Goal: Task Accomplishment & Management: Complete application form

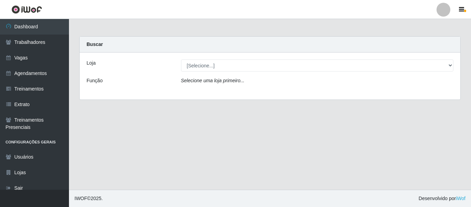
click at [287, 75] on div "Loja [Selecione...] Chinatown Sushimi - [GEOGRAPHIC_DATA] Função Selecione uma …" at bounding box center [270, 75] width 381 height 47
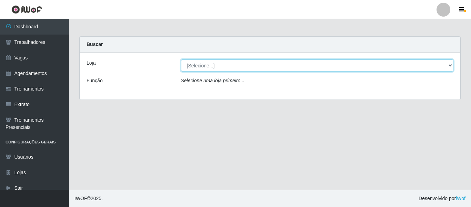
click at [283, 65] on select "[Selecione...] Chinatown Sushimi - [GEOGRAPHIC_DATA]" at bounding box center [317, 65] width 273 height 12
click at [181, 59] on select "[Selecione...] Chinatown Sushimi - [GEOGRAPHIC_DATA]" at bounding box center [317, 65] width 273 height 12
click at [280, 67] on select "[Selecione...] Chinatown Sushimi - [GEOGRAPHIC_DATA]" at bounding box center [317, 65] width 273 height 12
select select "357"
click at [181, 59] on select "[Selecione...] Chinatown Sushimi - [GEOGRAPHIC_DATA]" at bounding box center [317, 65] width 273 height 12
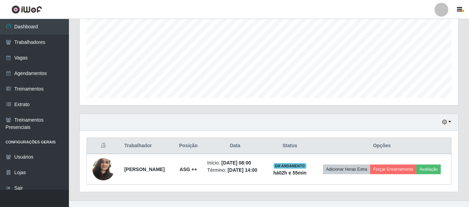
scroll to position [159, 0]
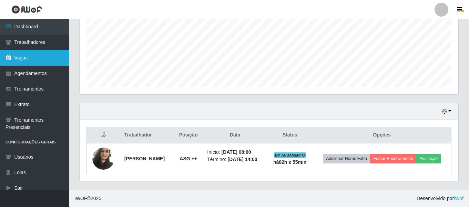
click at [47, 63] on link "Vagas" at bounding box center [34, 58] width 69 height 16
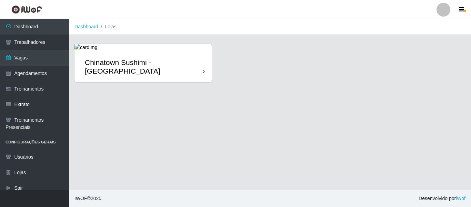
click at [145, 67] on div "Chinatown Sushimi - [GEOGRAPHIC_DATA]" at bounding box center [144, 66] width 118 height 17
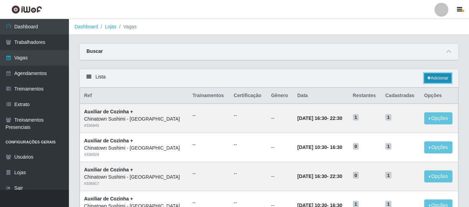
click at [435, 82] on link "Adicionar" at bounding box center [438, 78] width 27 height 10
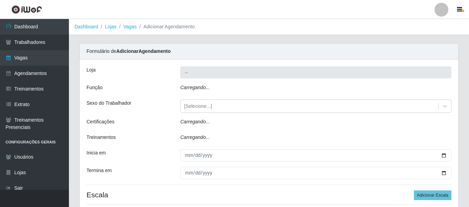
type input "Chinatown Sushimi - [GEOGRAPHIC_DATA]"
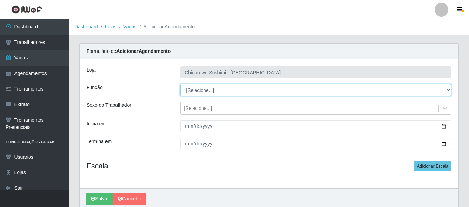
drag, startPoint x: 210, startPoint y: 93, endPoint x: 210, endPoint y: 88, distance: 5.2
click at [210, 88] on select "[Selecione...] ASG ASG + ASG ++ Auxiliar de Cozinha Auxiliar de Cozinha + Auxil…" at bounding box center [315, 90] width 271 height 12
select select "80"
click at [180, 84] on select "[Selecione...] ASG ASG + ASG ++ Auxiliar de Cozinha Auxiliar de Cozinha + Auxil…" at bounding box center [315, 90] width 271 height 12
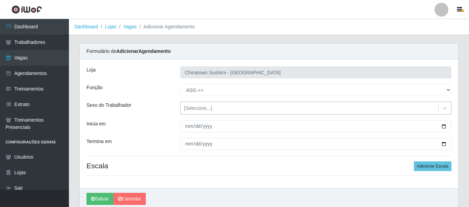
click at [205, 107] on div "[Selecione...]" at bounding box center [198, 108] width 28 height 7
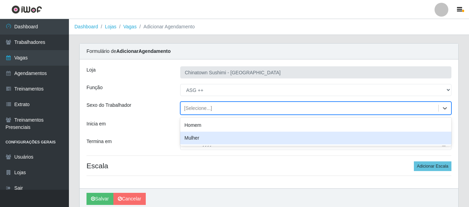
click at [207, 138] on div "Mulher" at bounding box center [315, 137] width 271 height 13
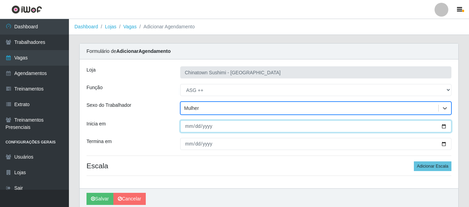
click at [185, 125] on input "Inicia em" at bounding box center [315, 126] width 271 height 12
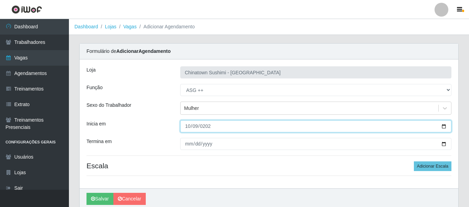
type input "[DATE]"
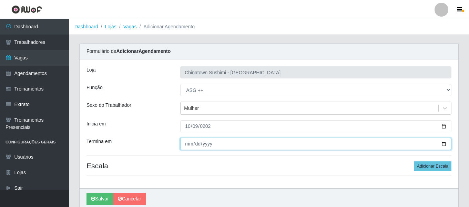
click at [190, 142] on input "Termina em" at bounding box center [315, 144] width 271 height 12
type input "[DATE]"
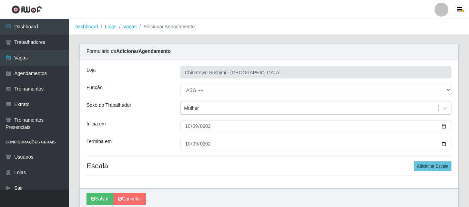
click at [423, 160] on div "Loja Chinatown Sushimi - [GEOGRAPHIC_DATA] Função [Selecione...] ASG ASG + ASG …" at bounding box center [269, 123] width 379 height 129
click at [424, 163] on button "Adicionar Escala" at bounding box center [433, 166] width 38 height 10
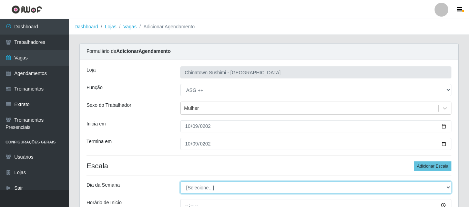
click at [205, 186] on select "[Selecione...] Segunda Terça Quarta Quinta Sexta Sábado Domingo" at bounding box center [315, 187] width 271 height 12
select select "4"
click at [180, 181] on select "[Selecione...] Segunda Terça Quarta Quinta Sexta Sábado Domingo" at bounding box center [315, 187] width 271 height 12
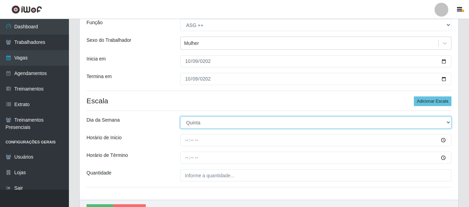
scroll to position [69, 0]
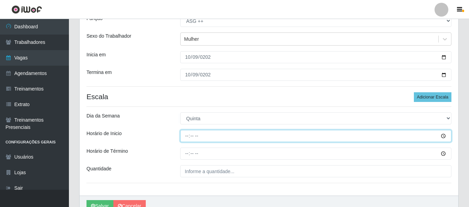
click at [184, 136] on input "Horário de Inicio" at bounding box center [315, 136] width 271 height 12
type input "08:00"
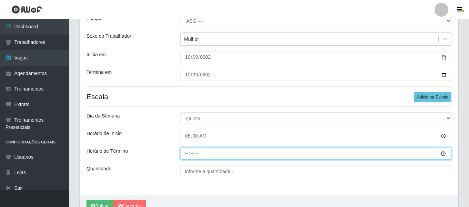
click at [187, 152] on input "Horário de Término" at bounding box center [315, 153] width 271 height 12
type input "14:00"
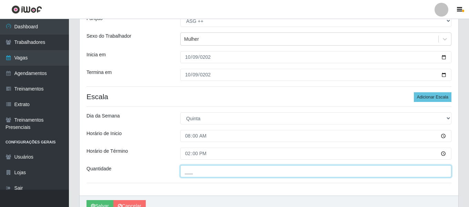
drag, startPoint x: 211, startPoint y: 177, endPoint x: 220, endPoint y: 180, distance: 9.4
click at [211, 177] on input "___" at bounding box center [315, 171] width 271 height 12
type input "1__"
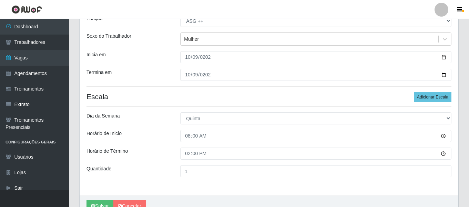
click at [156, 117] on div "Dia da Semana" at bounding box center [128, 118] width 94 height 12
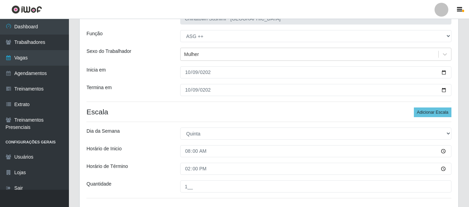
scroll to position [104, 0]
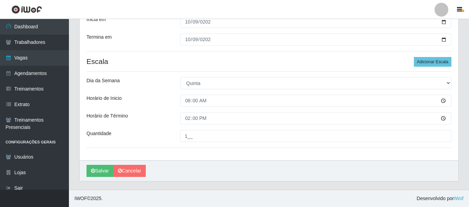
click at [85, 160] on div "[PERSON_NAME]" at bounding box center [269, 170] width 379 height 21
click at [91, 169] on icon "submit" at bounding box center [93, 170] width 4 height 5
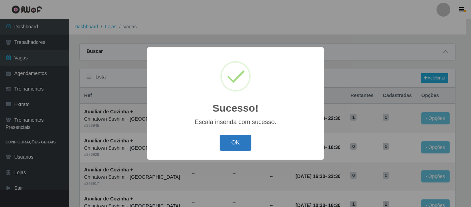
click at [241, 138] on button "OK" at bounding box center [236, 143] width 32 height 16
